Goal: Task Accomplishment & Management: Complete application form

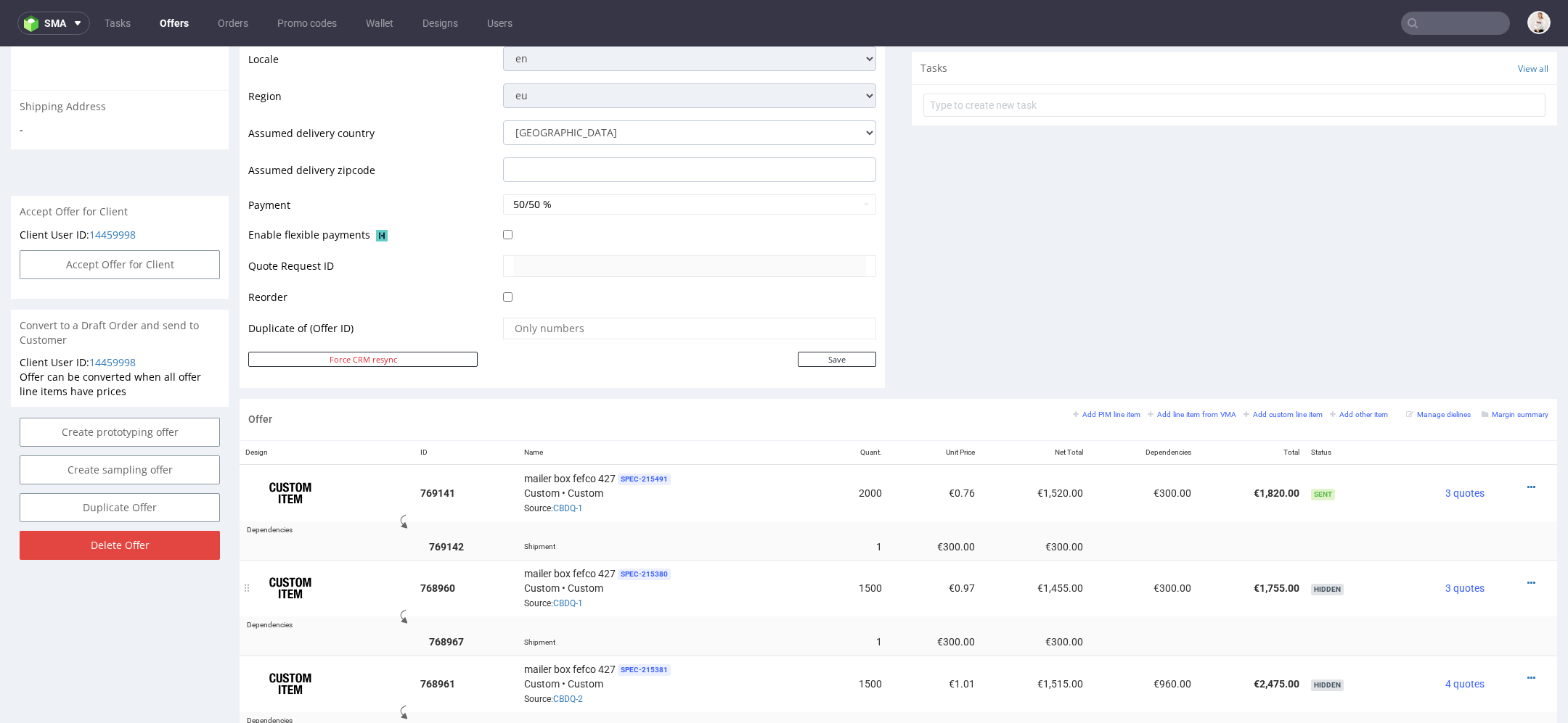
scroll to position [519, 0]
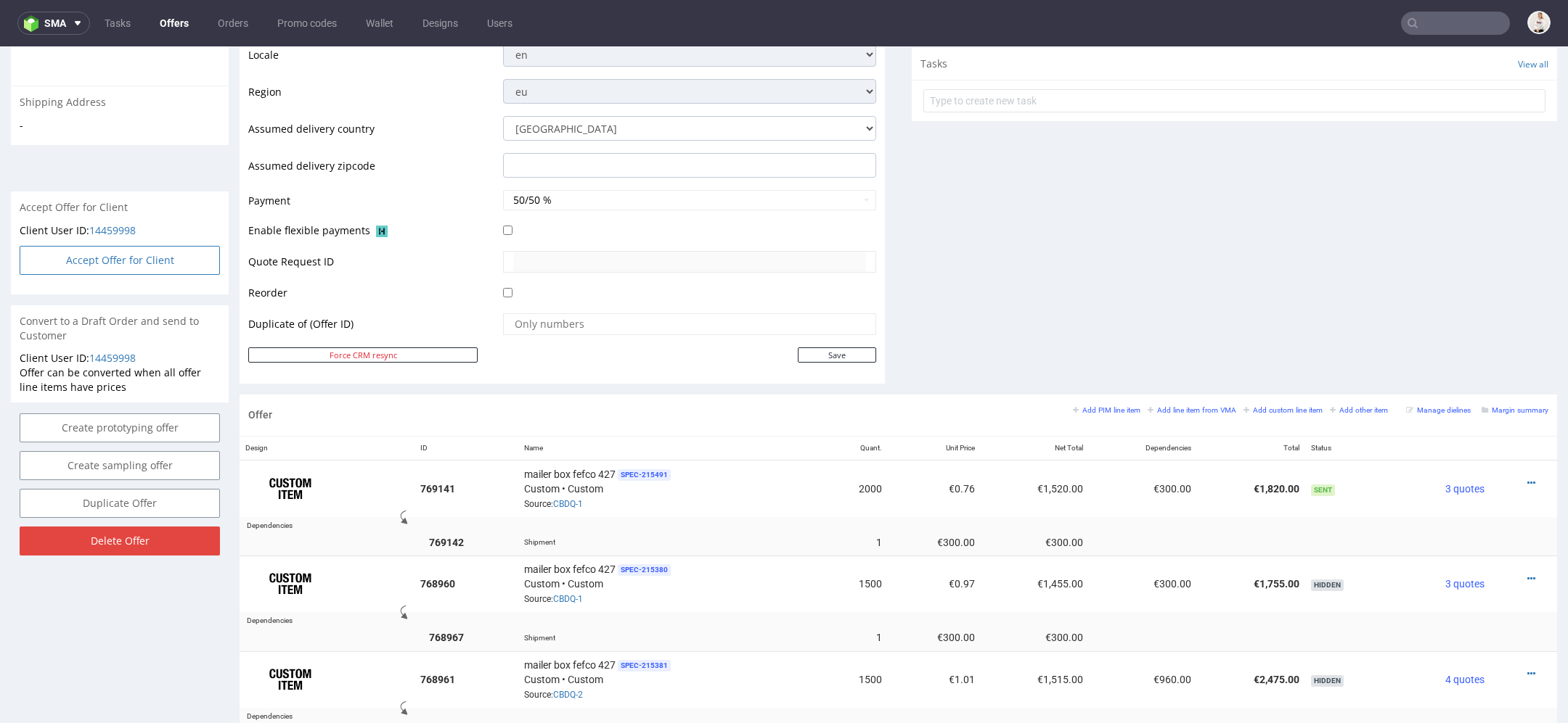
click at [158, 255] on button "Accept Offer for Client" at bounding box center [120, 260] width 200 height 29
select select "110"
select select "1488"
select select "b2b"
select select "110"
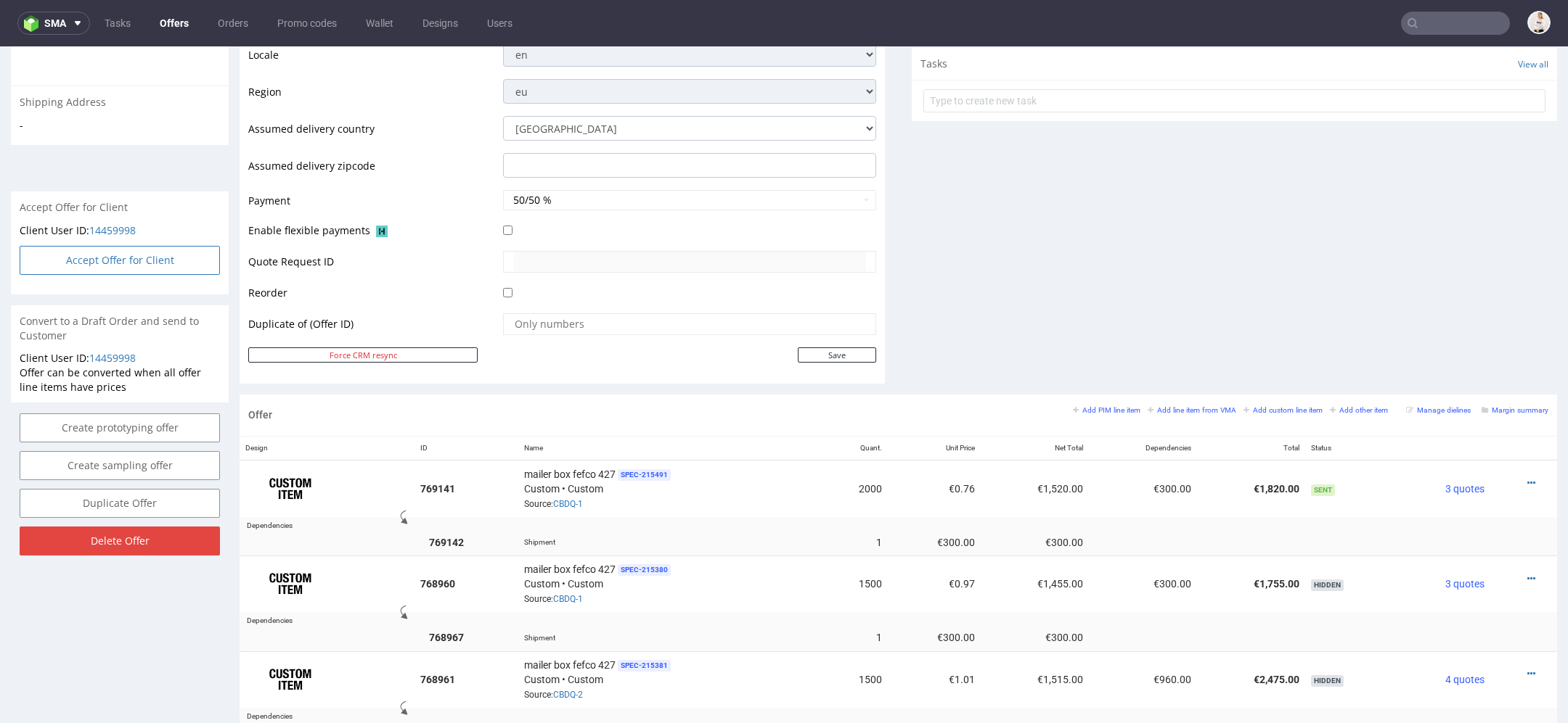
select select "1488"
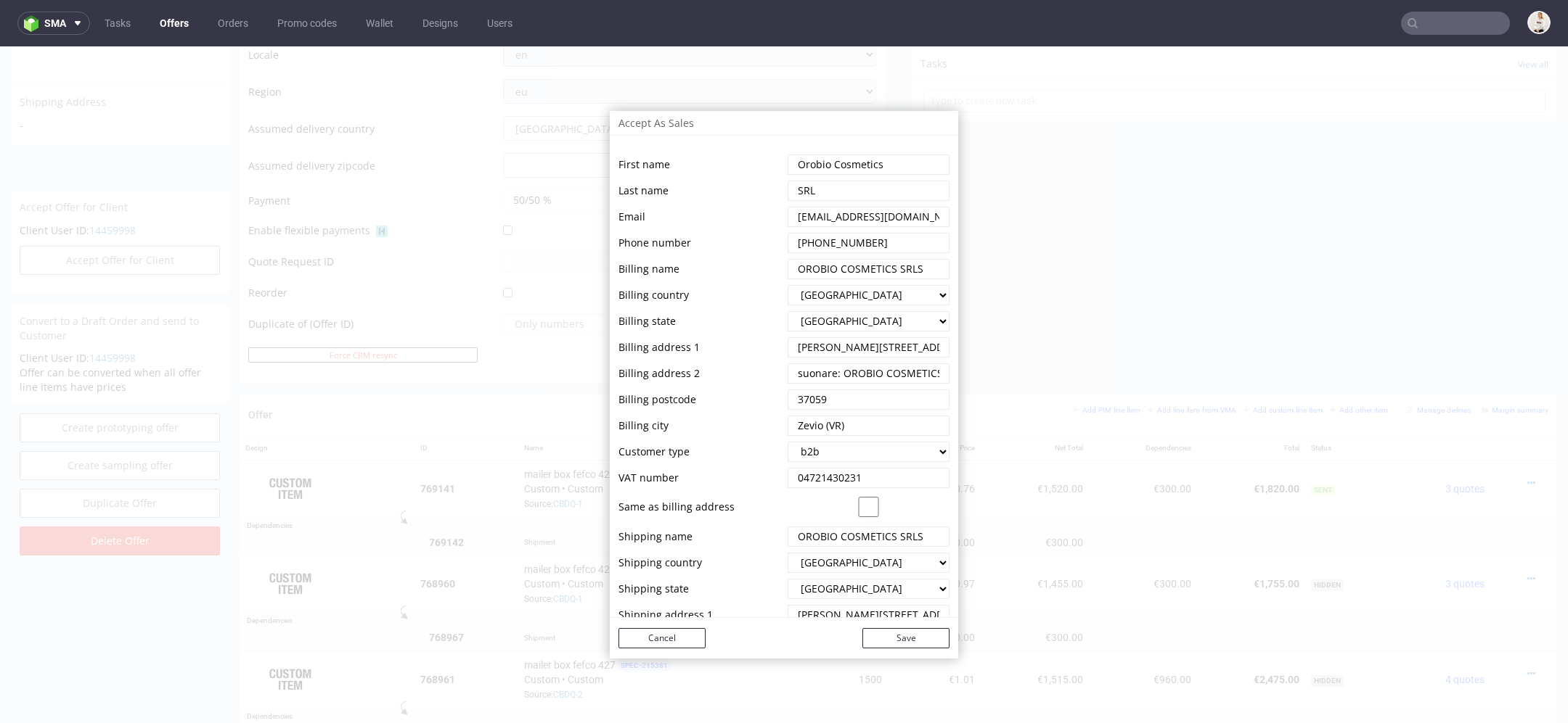
scroll to position [89, 0]
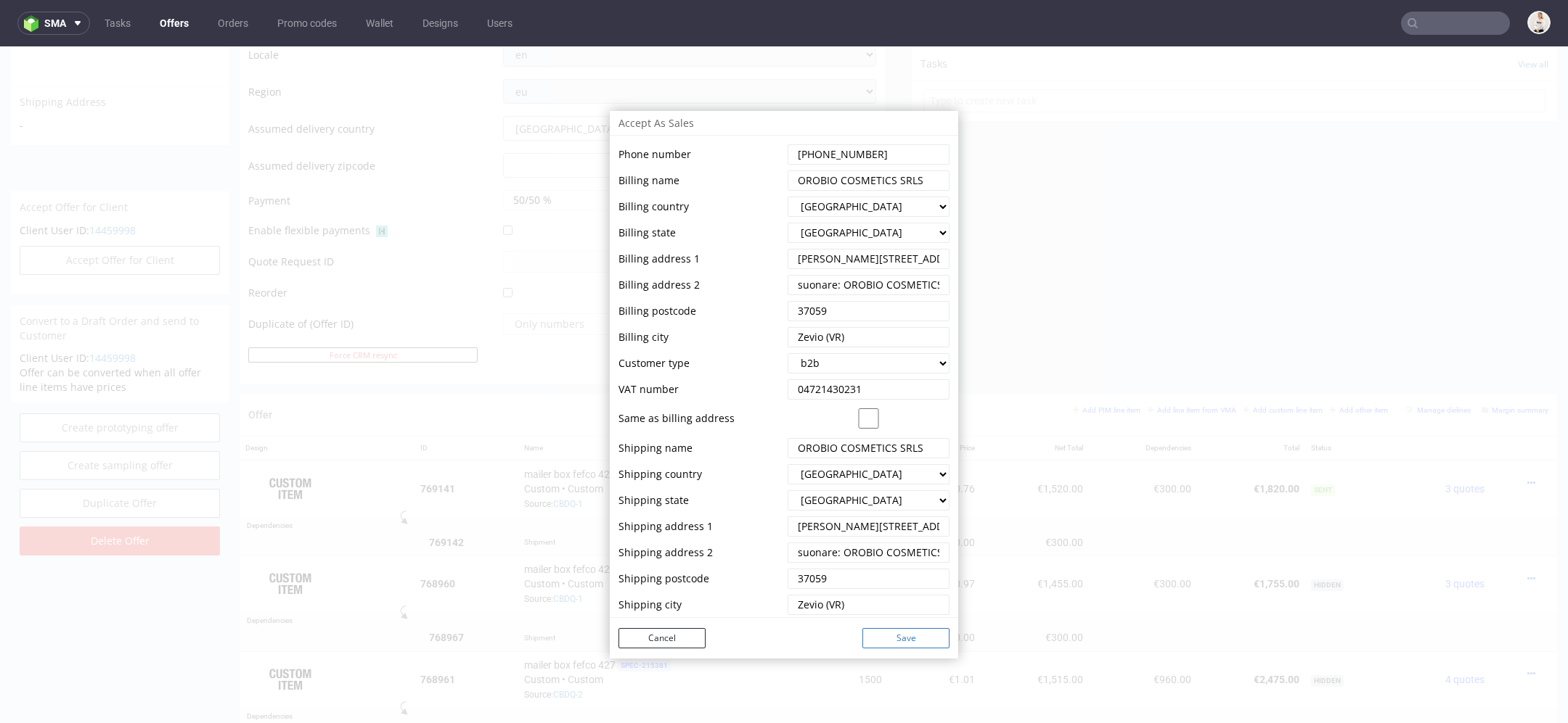
click at [886, 644] on button "Save" at bounding box center [906, 638] width 87 height 20
select select "110"
select select "1488"
select select "b2b"
select select "110"
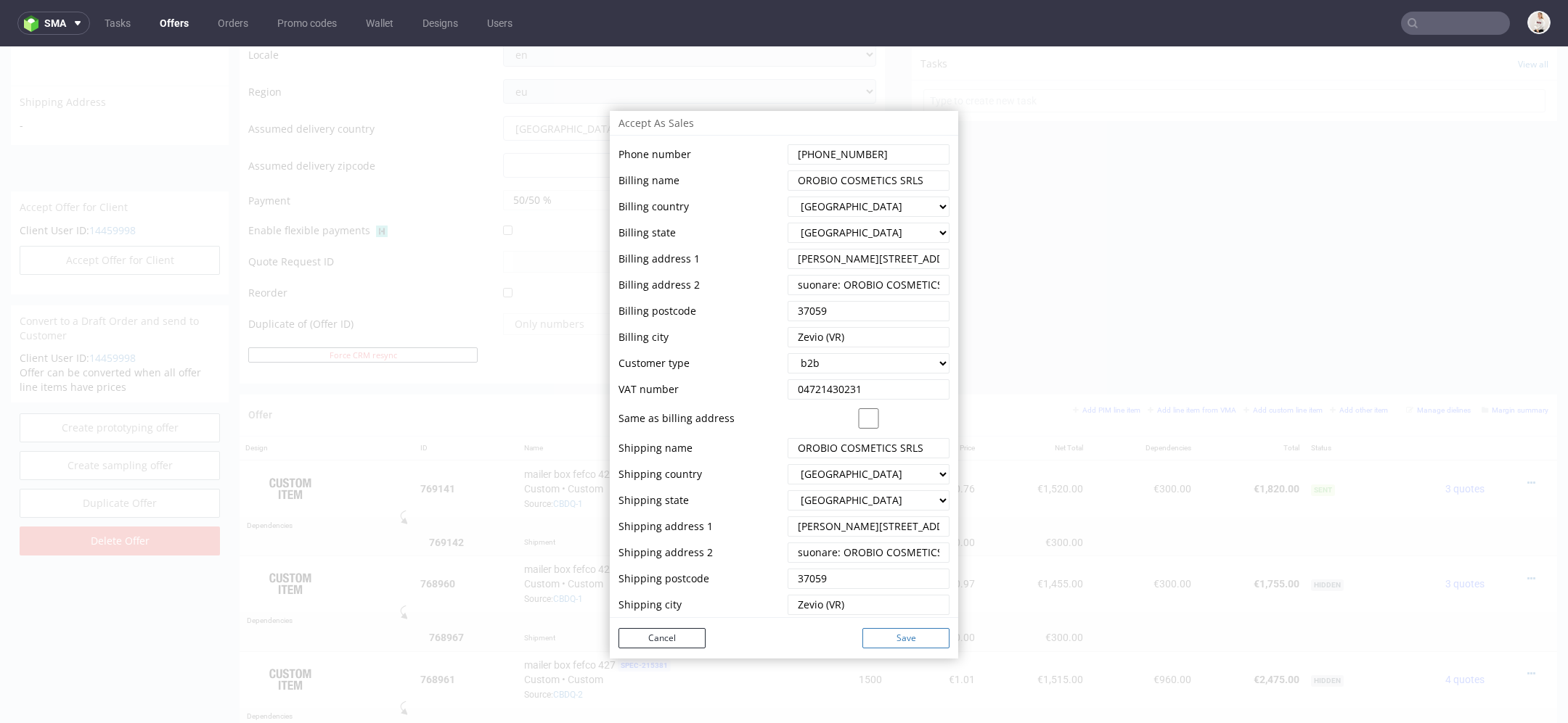
select select "1488"
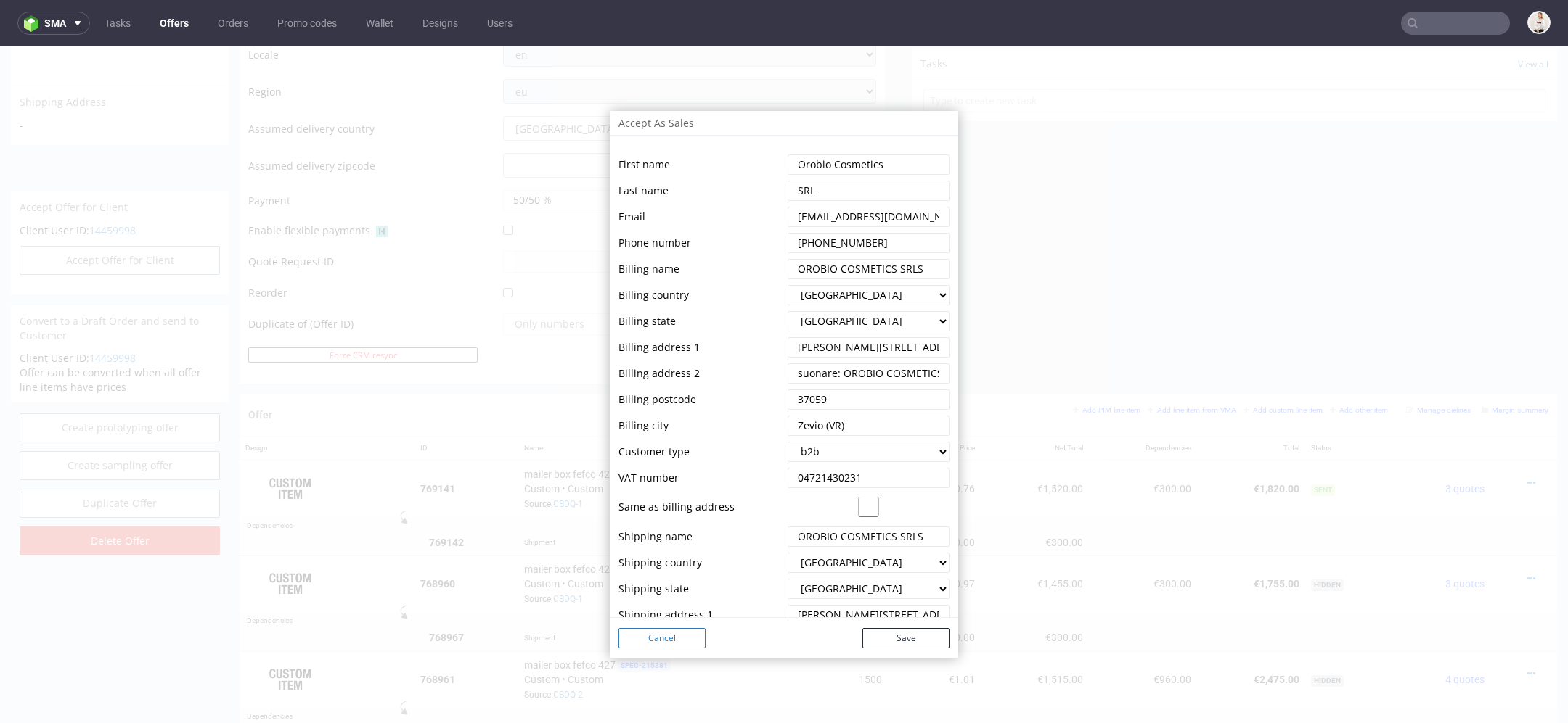
click at [653, 634] on button "Cancel" at bounding box center [662, 638] width 87 height 20
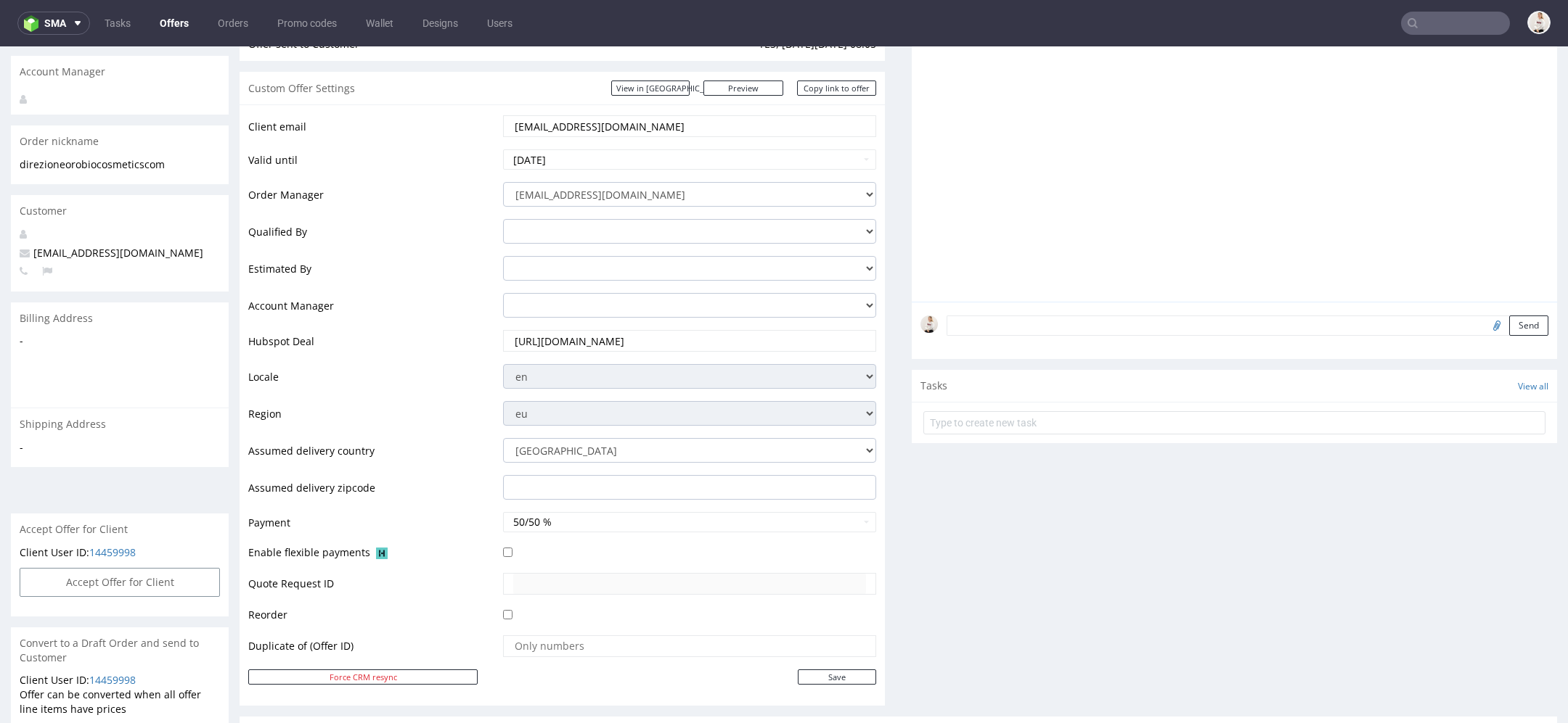
scroll to position [0, 0]
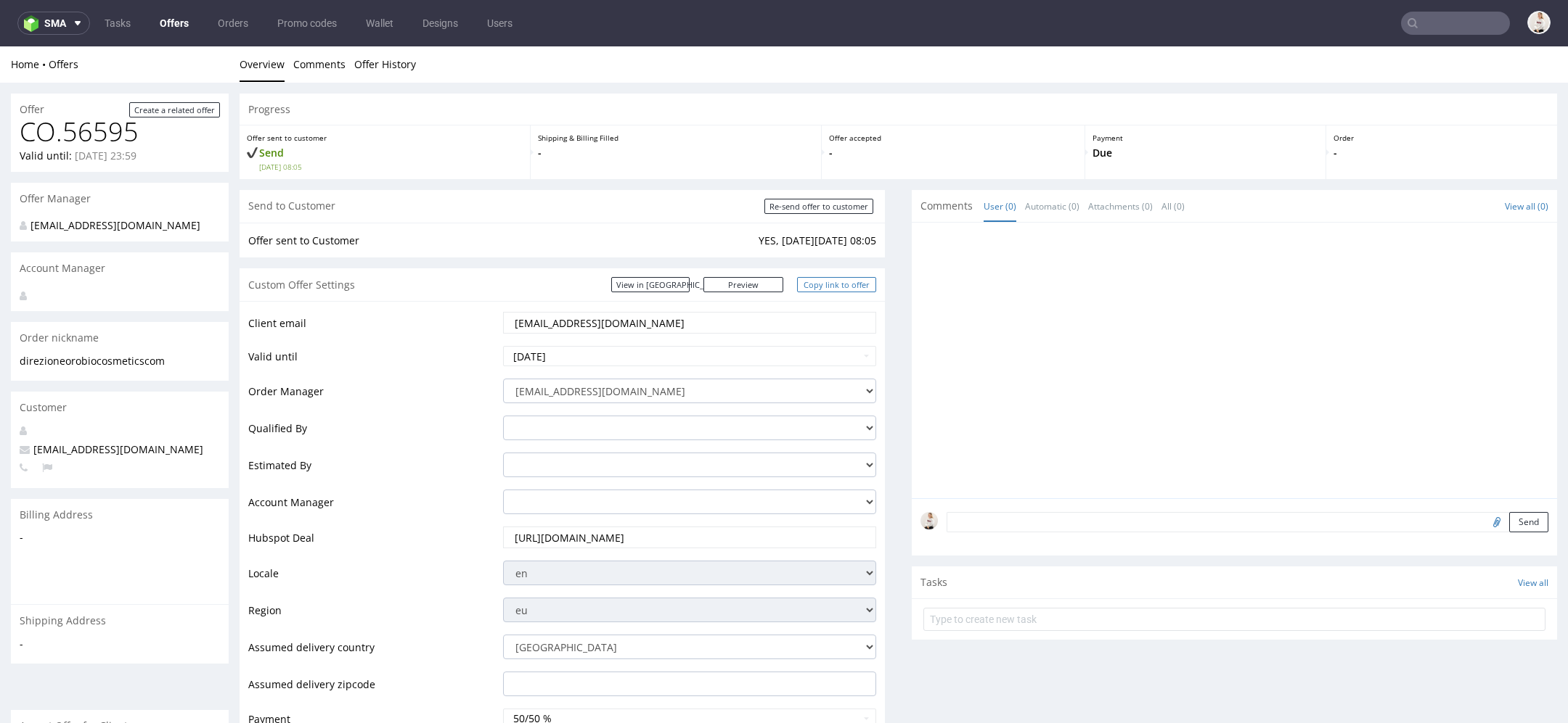
click at [808, 289] on link "Copy link to offer" at bounding box center [837, 285] width 80 height 15
click at [818, 203] on input "Re-send offer to customer" at bounding box center [819, 207] width 109 height 15
type input "In progress..."
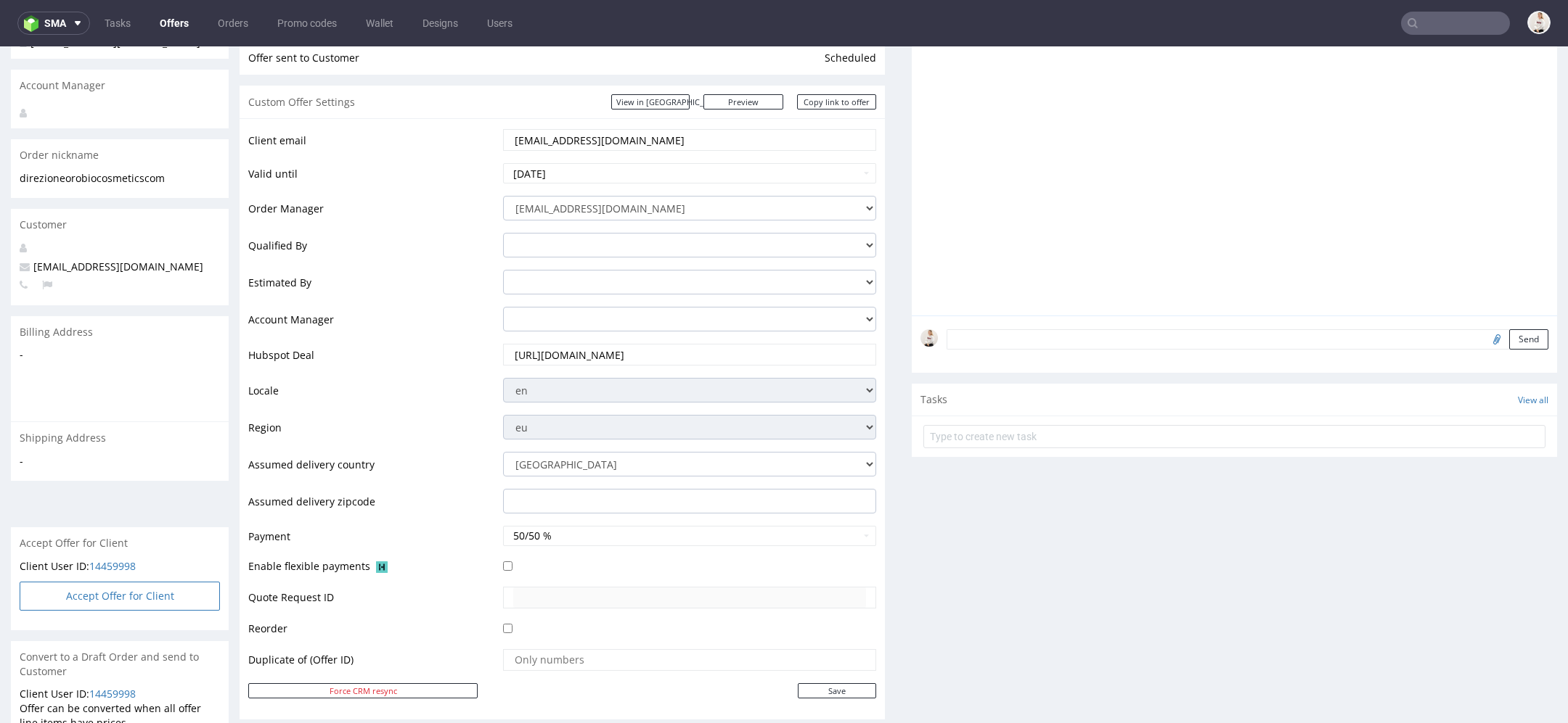
click at [170, 605] on button "Accept Offer for Client" at bounding box center [120, 596] width 200 height 29
select select "110"
select select "1488"
select select "b2b"
select select "110"
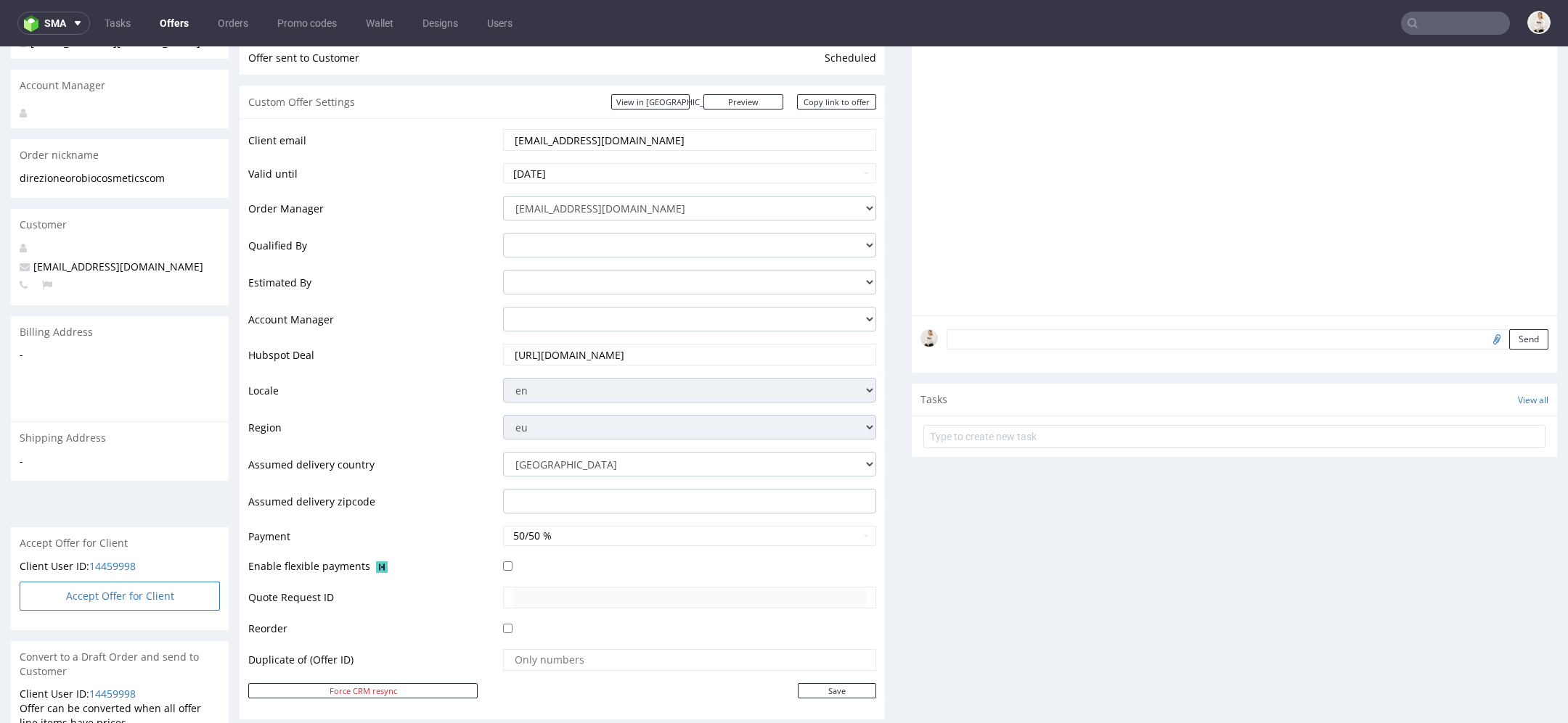
select select "1488"
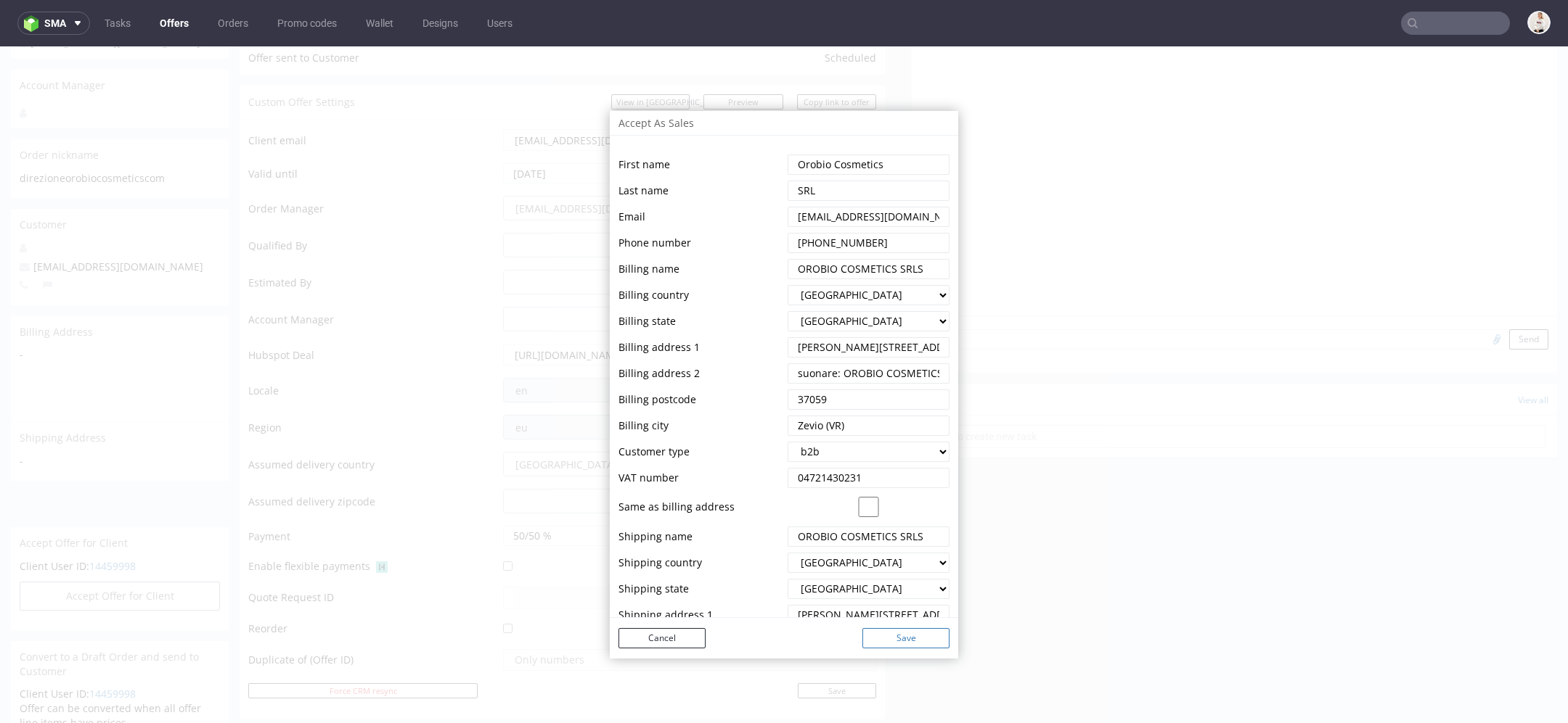
click at [896, 641] on button "Save" at bounding box center [906, 638] width 87 height 20
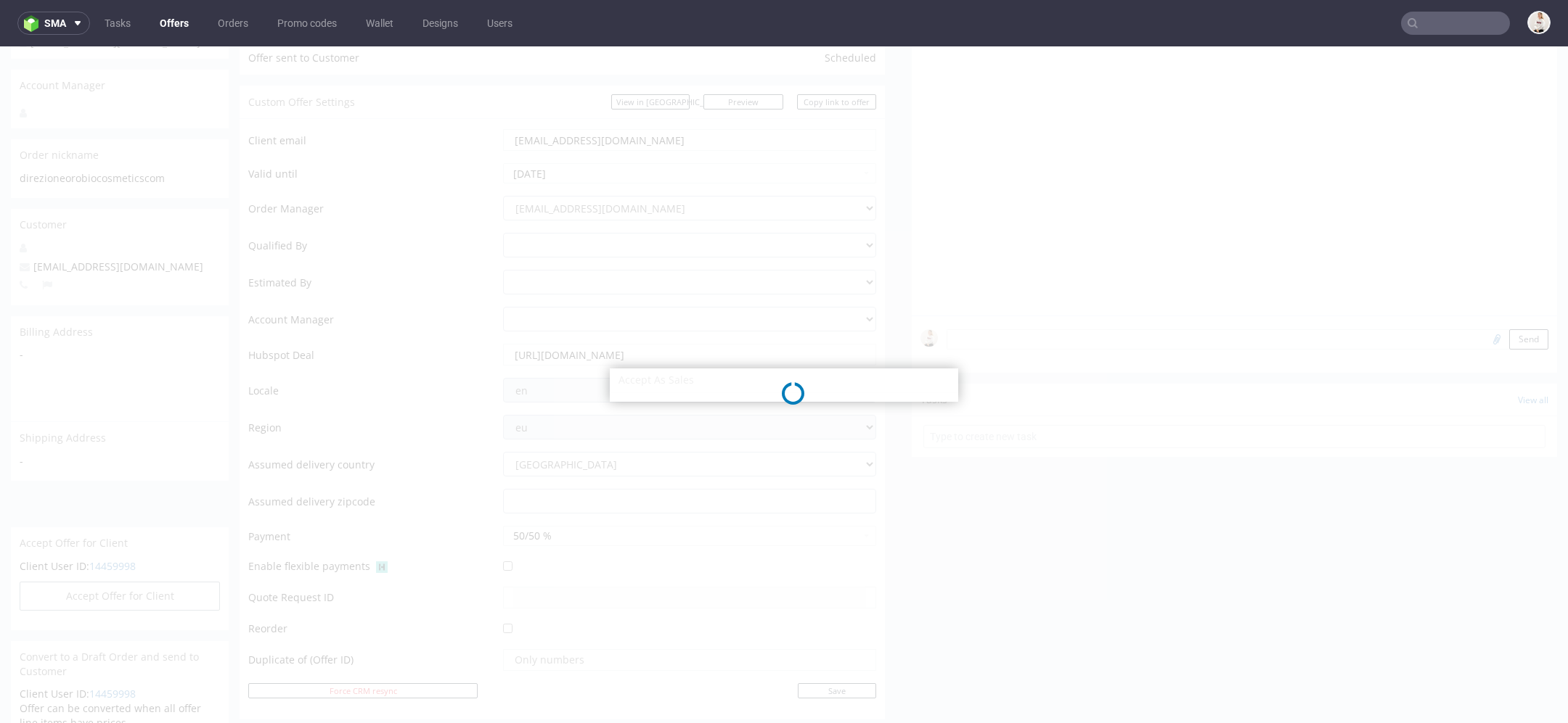
select select "110"
select select "1488"
select select "b2b"
select select "110"
select select "1488"
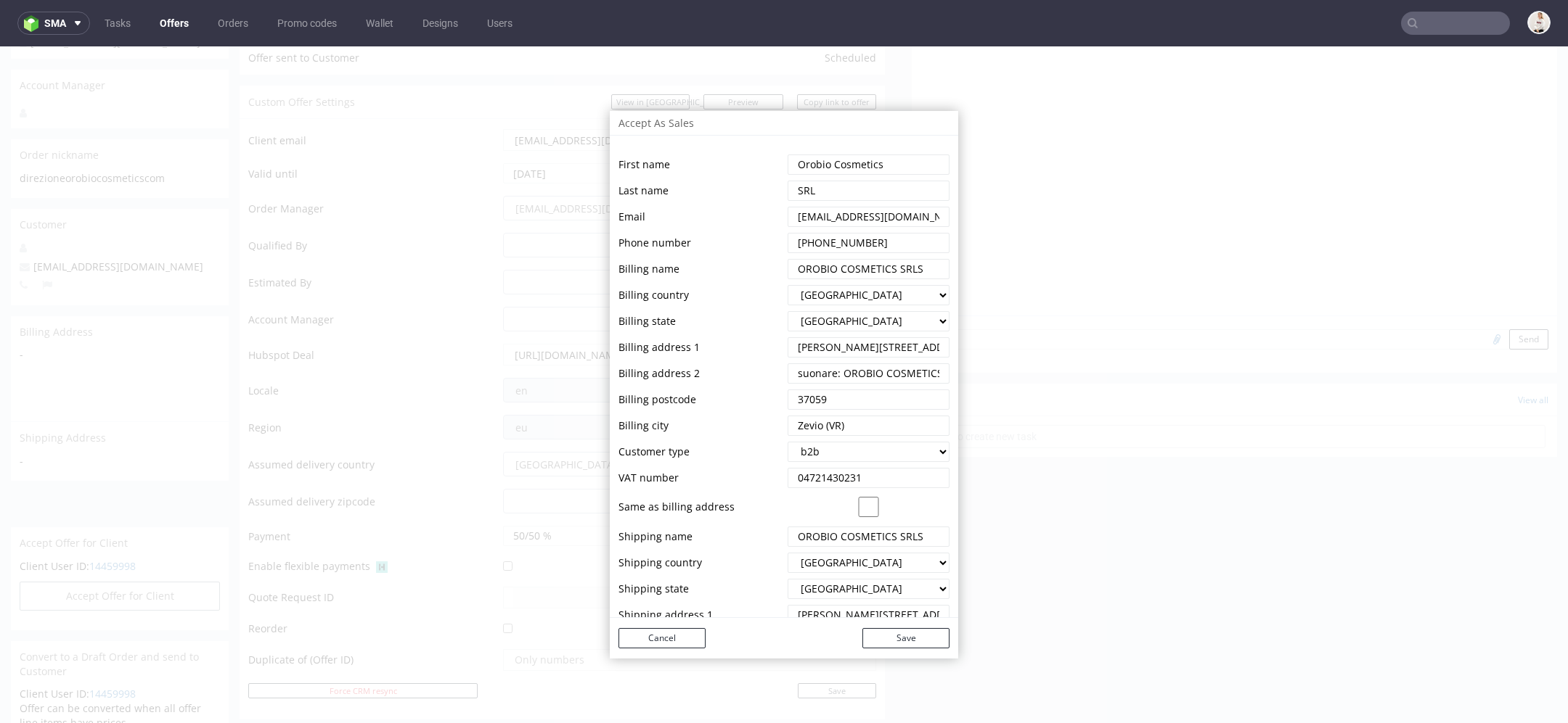
click at [1100, 211] on div "Accept As Sales First name Last name Email Phone number Billing name Billing co…" at bounding box center [784, 385] width 1568 height 677
click at [630, 638] on button "Cancel" at bounding box center [662, 638] width 87 height 20
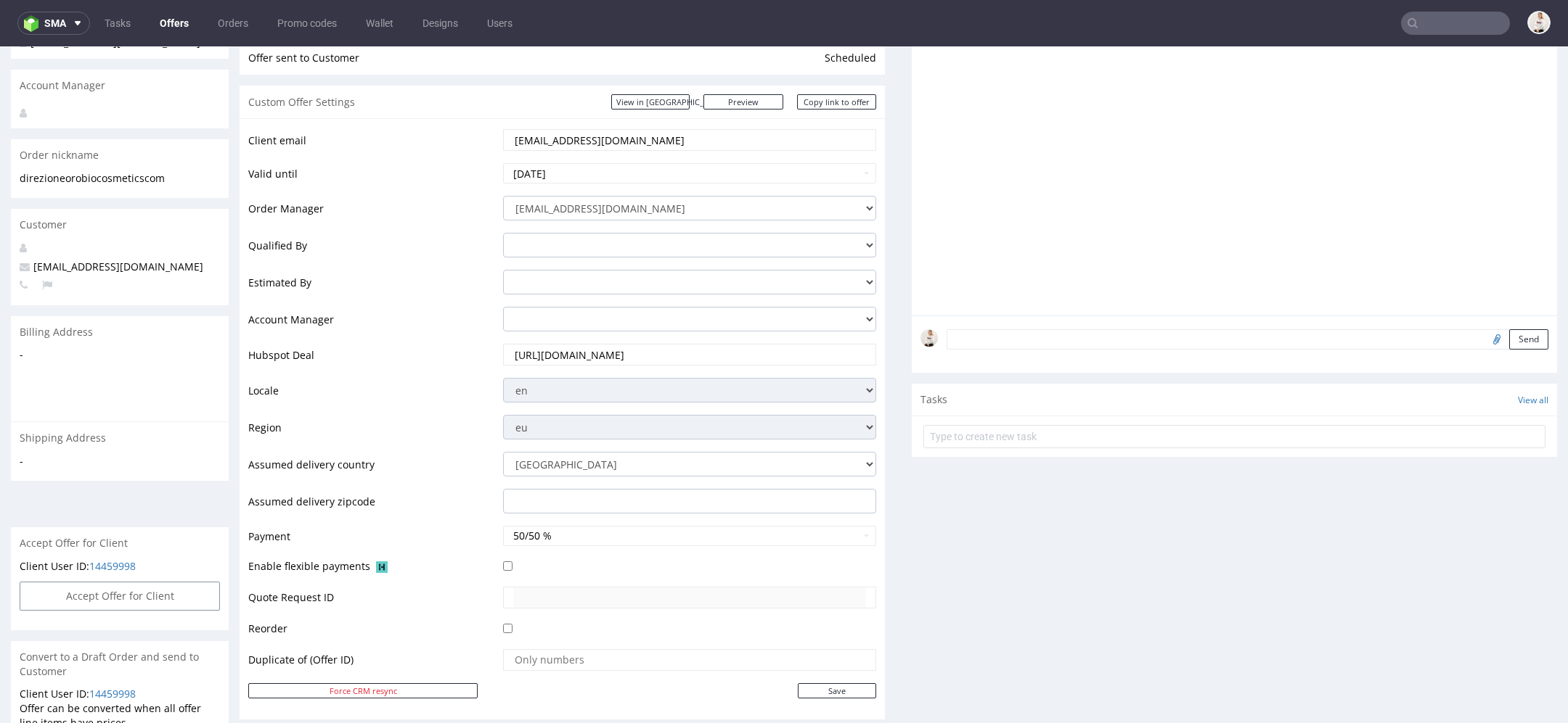
click at [168, 16] on link "Offers" at bounding box center [173, 23] width 47 height 23
